Goal: Information Seeking & Learning: Learn about a topic

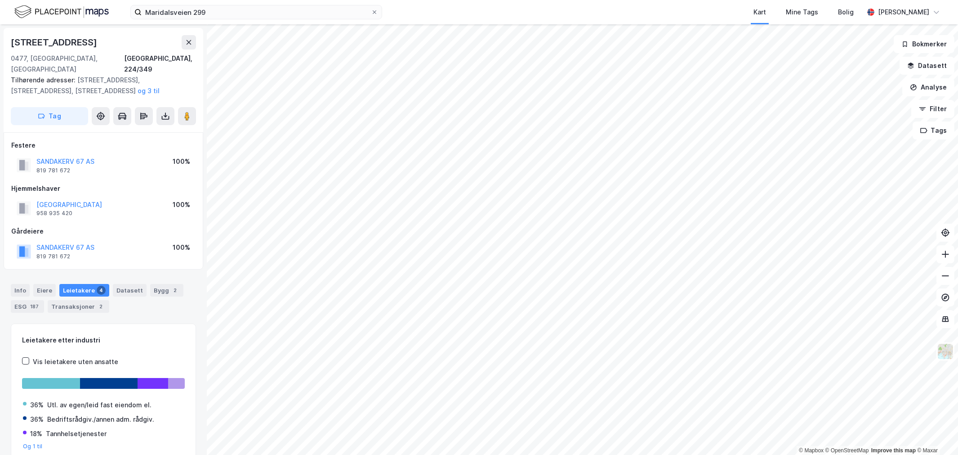
scroll to position [6, 0]
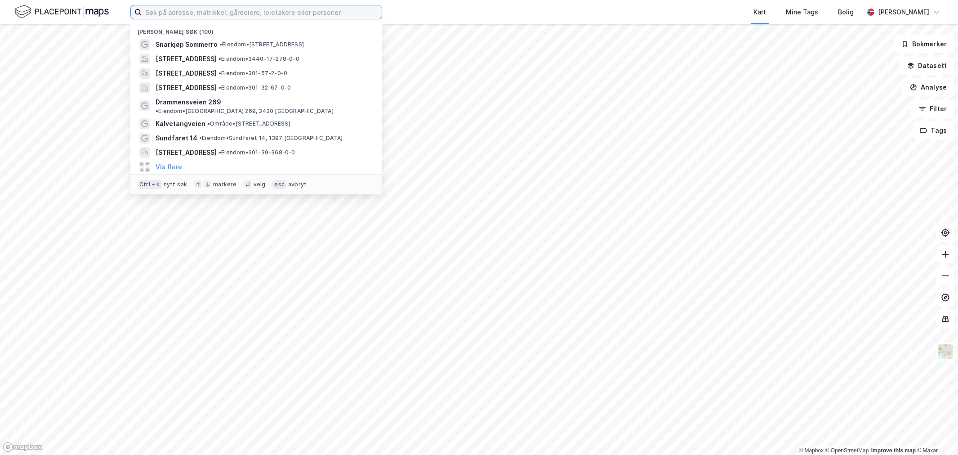
paste input "Haakon den godes vei 6"
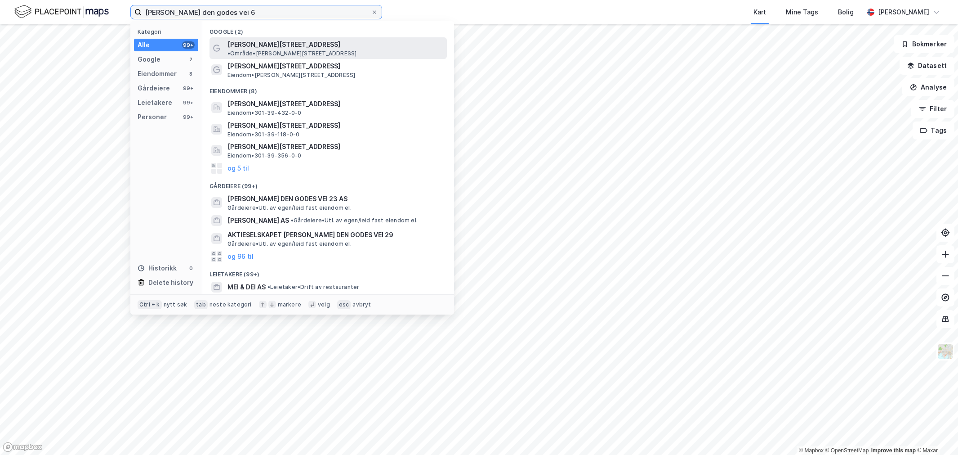
type input "Haakon den godes vei 6"
click at [322, 50] on span "• Område • Haakon den Godes vei 6, 0373 Oslo" at bounding box center [292, 53] width 129 height 7
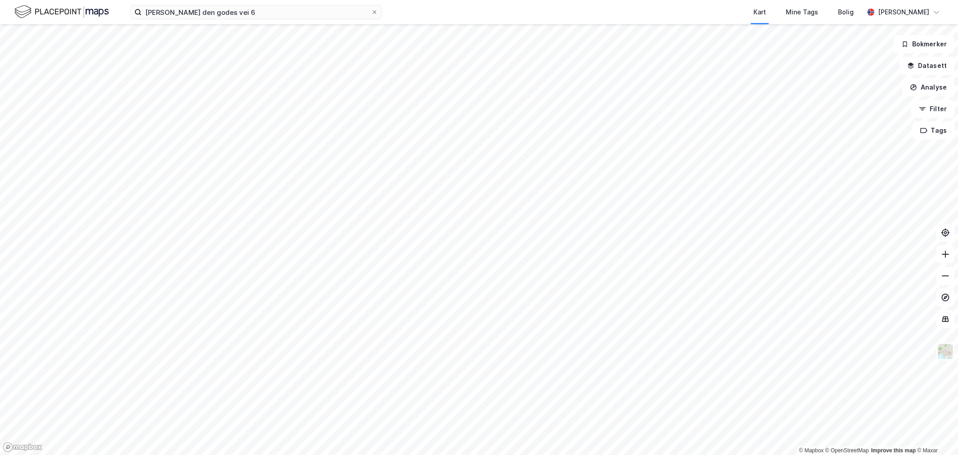
click at [324, 22] on div "Haakon den godes vei 6 Kart Mine Tags Bolig Wilhelm Grøm" at bounding box center [479, 12] width 958 height 24
click at [331, 16] on input "Haakon den godes vei 6" at bounding box center [256, 11] width 229 height 13
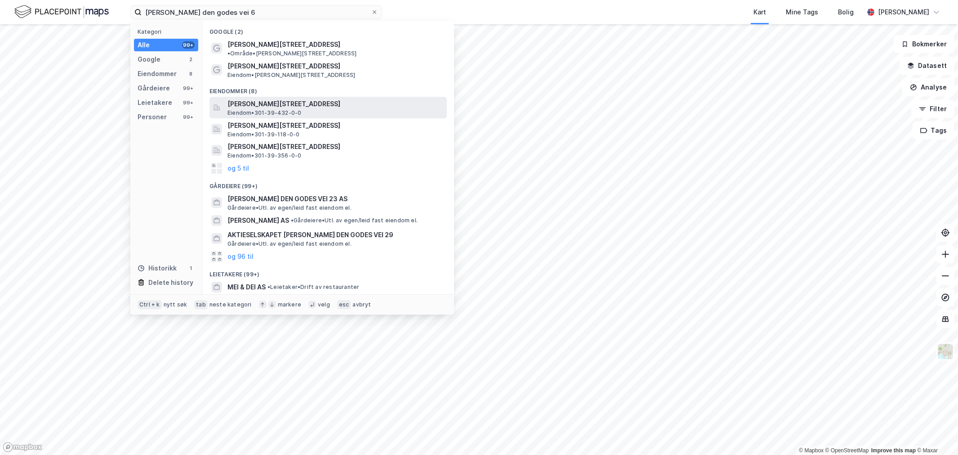
click at [315, 98] on span "Haakon den godes vei 6A, 0373, OSLO, OSLO" at bounding box center [336, 103] width 216 height 11
